Goal: Find specific page/section: Find specific page/section

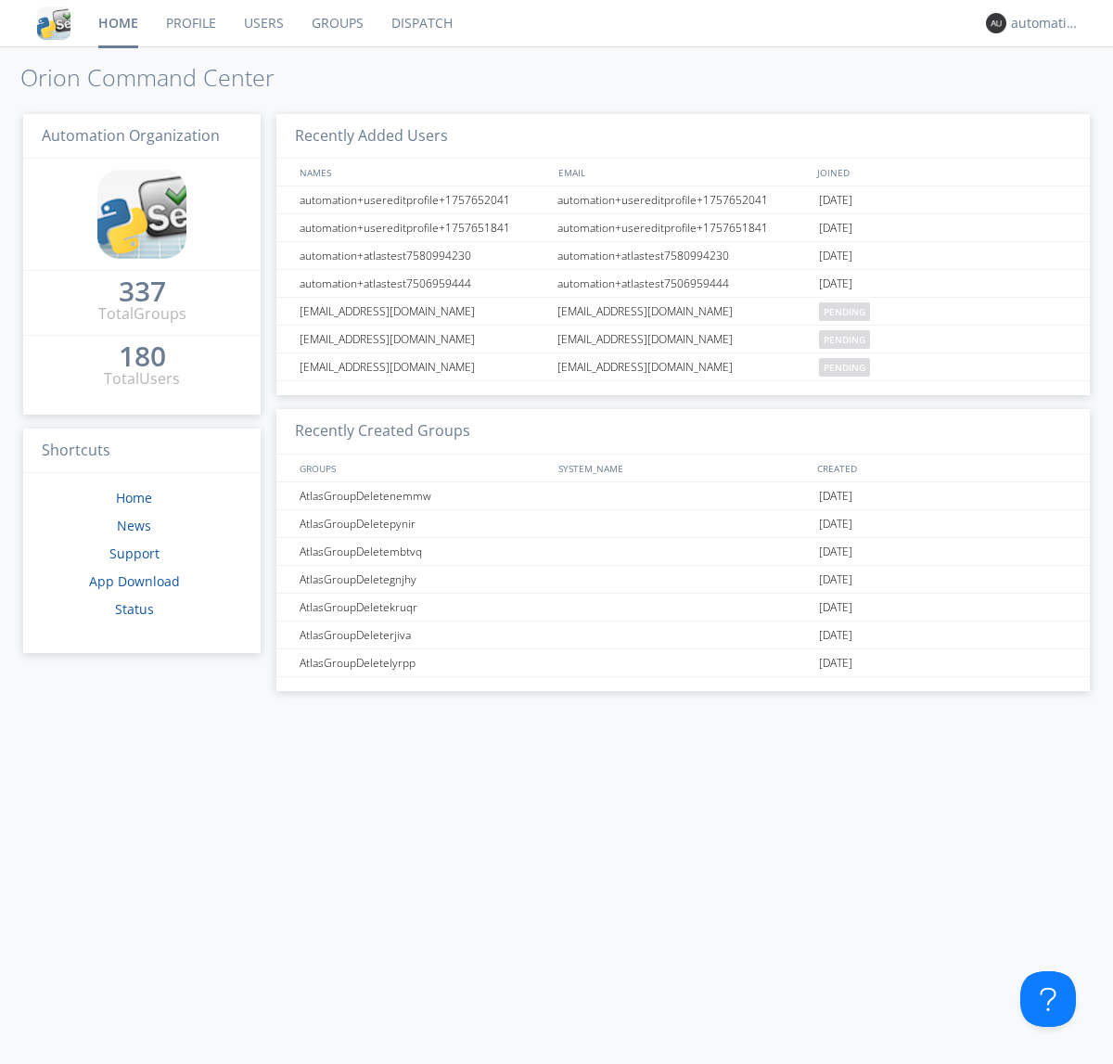
click at [420, 23] on link "Dispatch" at bounding box center [421, 23] width 89 height 46
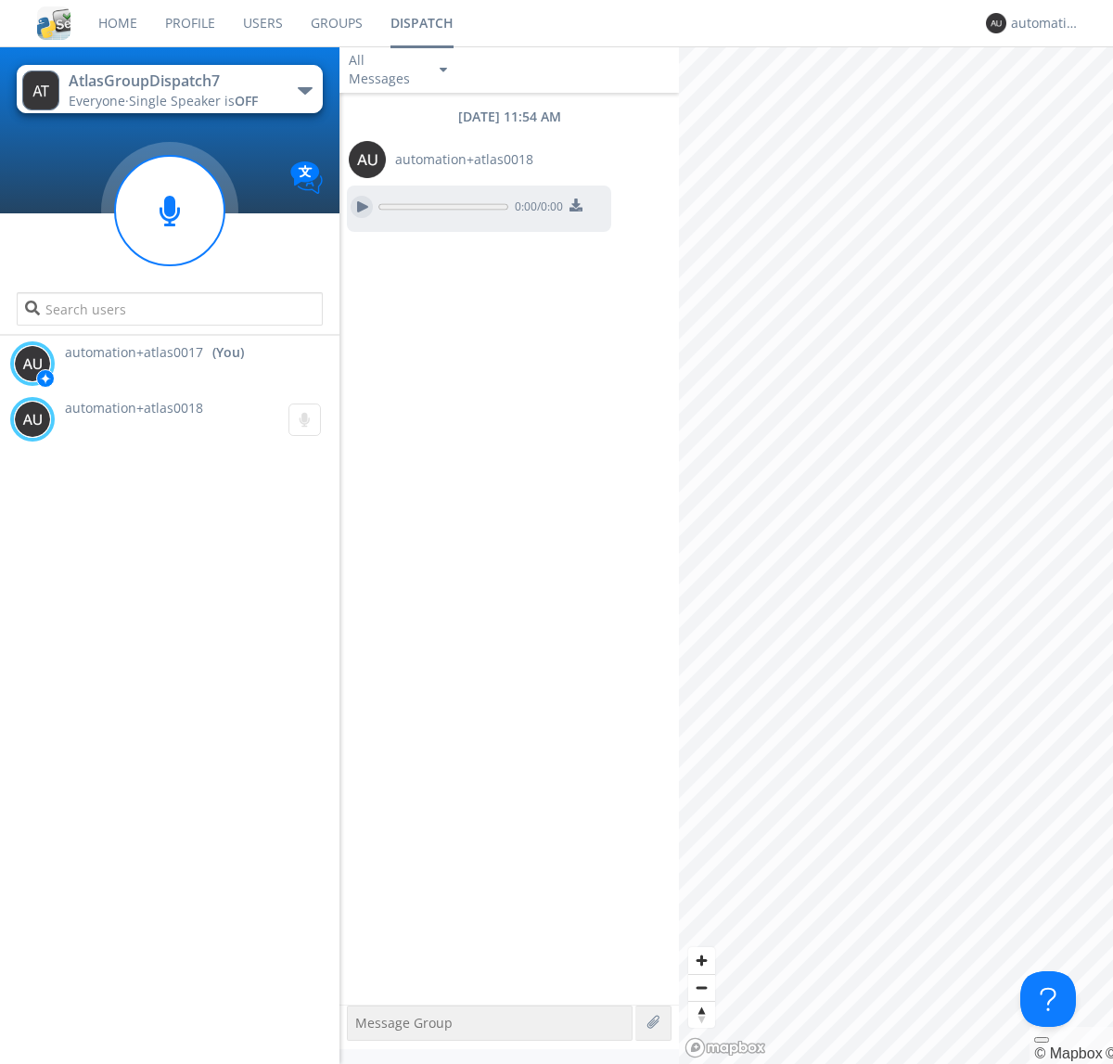
click at [362, 207] on div at bounding box center [362, 207] width 22 height 22
click at [1041, 23] on div "automation+atlas0017" at bounding box center [1046, 23] width 70 height 19
